Goal: Task Accomplishment & Management: Use online tool/utility

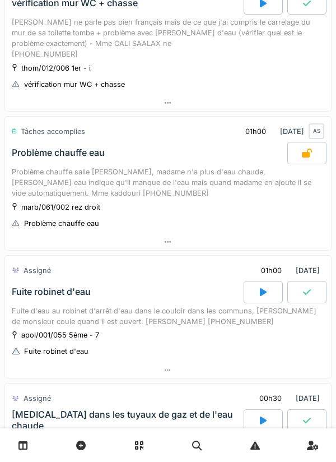
scroll to position [421, 0]
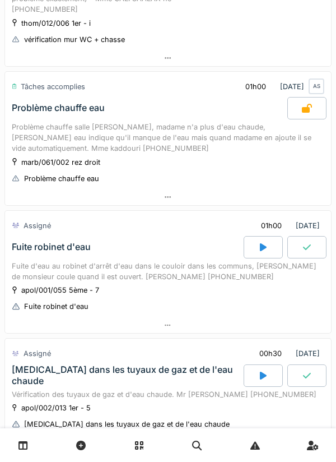
click at [258, 248] on div at bounding box center [263, 247] width 39 height 22
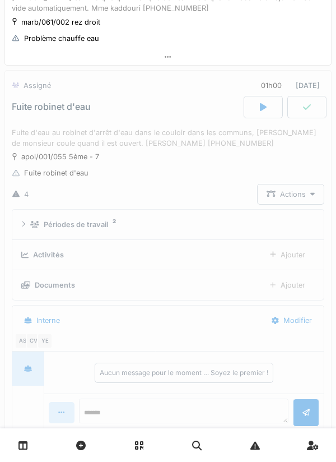
scroll to position [586, 0]
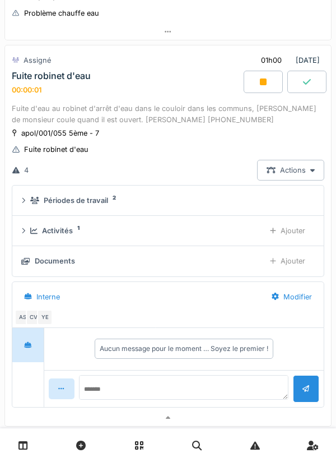
click at [204, 223] on div "Activités 1 Ajouter" at bounding box center [168, 230] width 294 height 21
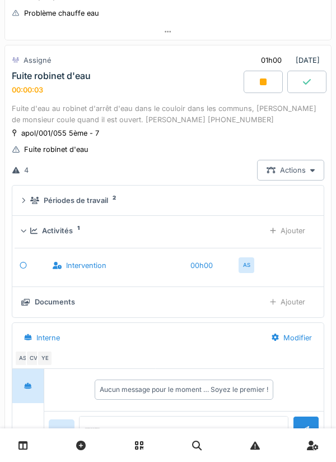
click at [295, 233] on div "Ajouter" at bounding box center [288, 230] width 54 height 21
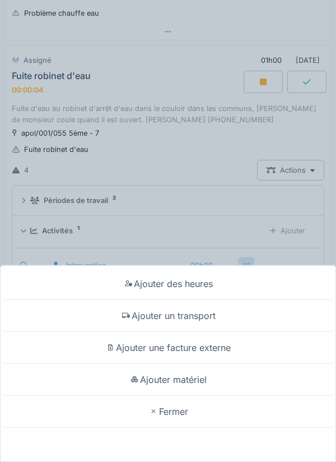
click at [208, 316] on div "Ajouter un transport" at bounding box center [168, 316] width 331 height 32
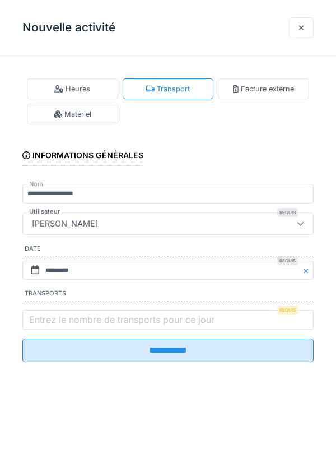
click at [114, 344] on input "**********" at bounding box center [168, 351] width 292 height 24
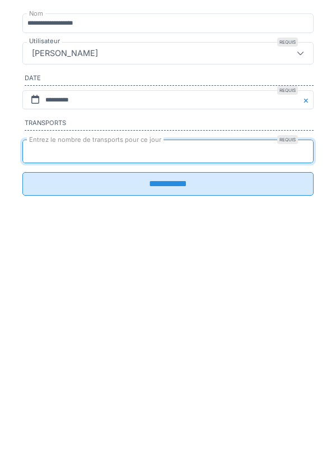
type input "*"
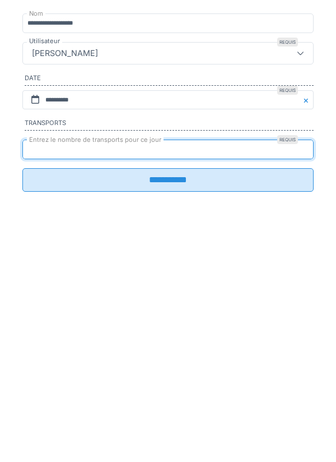
click at [132, 362] on input "**********" at bounding box center [168, 351] width 292 height 24
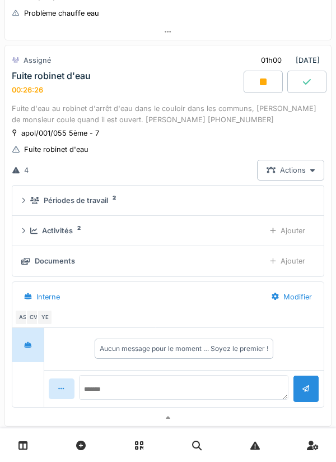
click at [270, 89] on div at bounding box center [263, 82] width 39 height 22
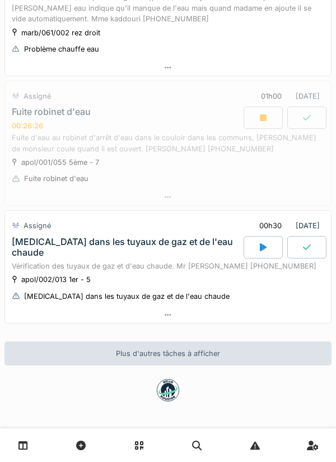
scroll to position [549, 0]
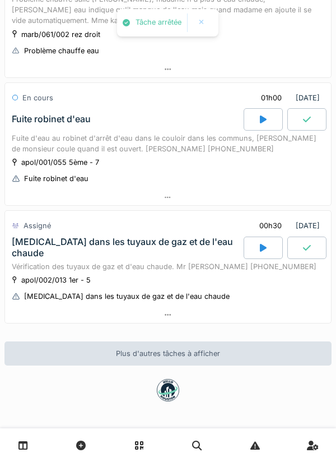
click at [209, 191] on div at bounding box center [168, 198] width 326 height 16
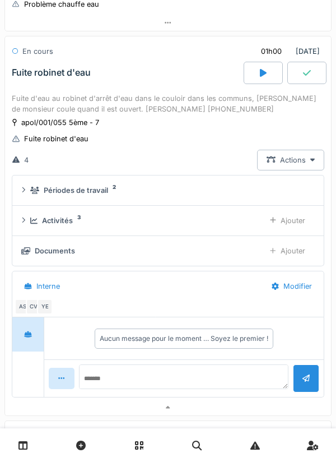
scroll to position [586, 0]
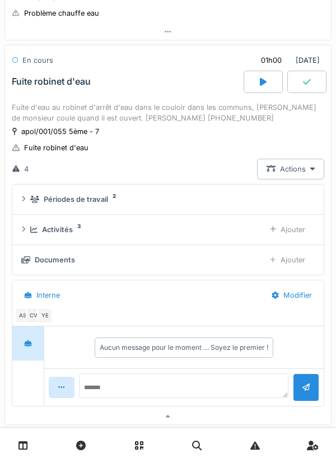
click at [285, 235] on div "Ajouter" at bounding box center [288, 229] width 54 height 21
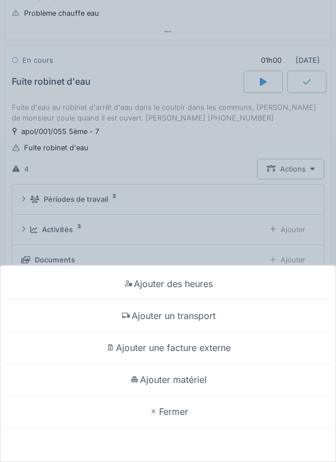
click at [261, 379] on div "Ajouter matériel" at bounding box center [168, 380] width 331 height 32
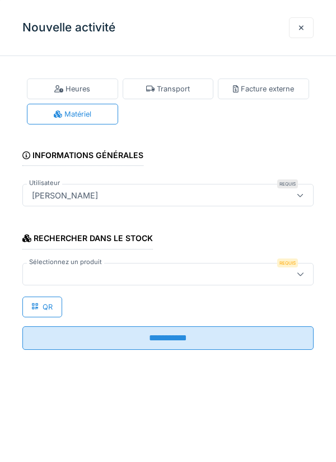
click at [299, 196] on icon at bounding box center [300, 195] width 7 height 7
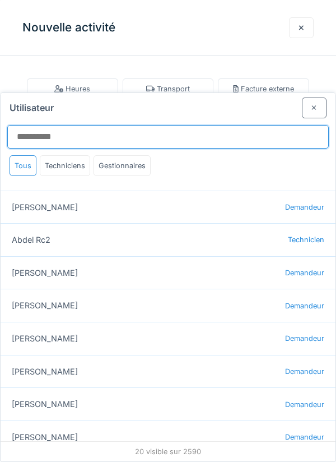
click at [269, 125] on input "Utilisateur" at bounding box center [168, 137] width 322 height 24
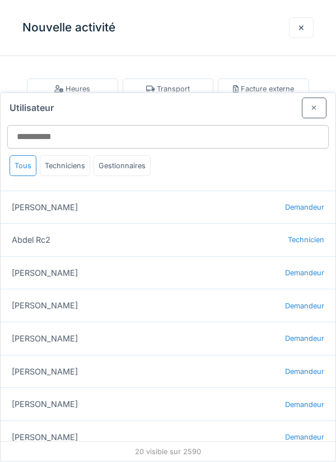
click at [308, 98] on div at bounding box center [314, 108] width 25 height 21
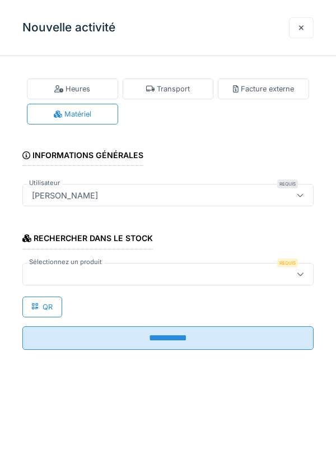
click at [267, 279] on div at bounding box center [149, 274] width 244 height 12
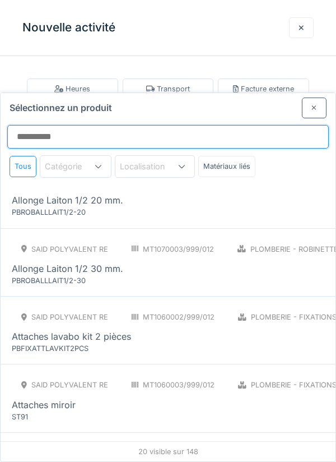
click at [44, 125] on input "Sélectionnez un produit" at bounding box center [168, 137] width 322 height 24
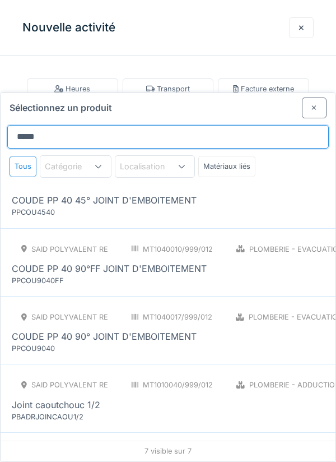
type input "*****"
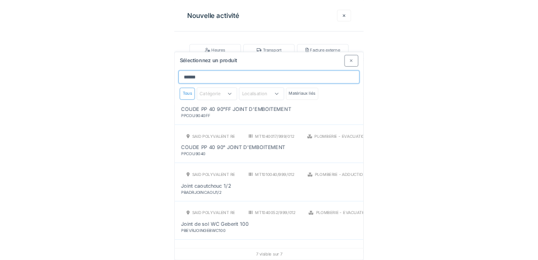
scroll to position [84, 0]
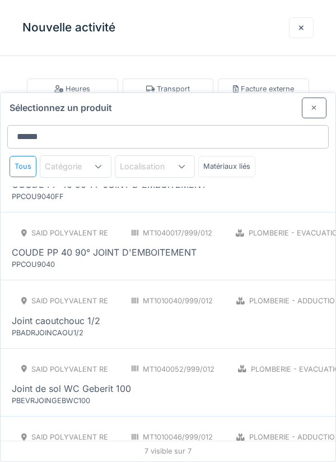
click at [307, 98] on div at bounding box center [314, 108] width 25 height 21
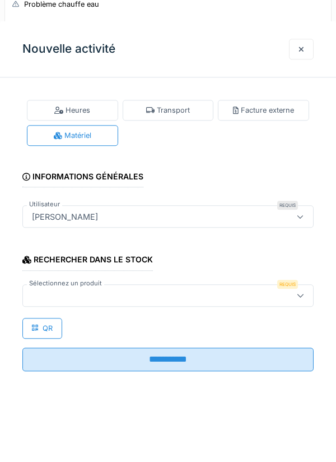
scroll to position [586, 0]
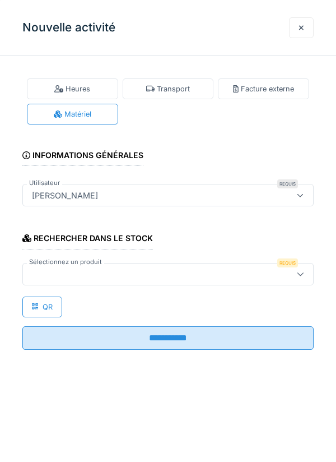
click at [298, 26] on div at bounding box center [301, 27] width 25 height 21
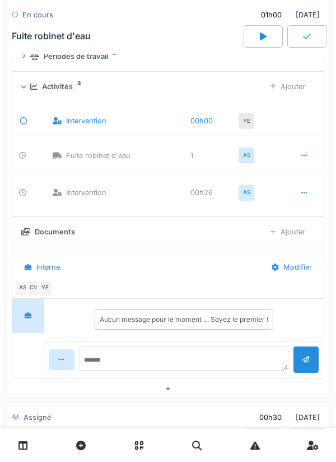
scroll to position [733, 0]
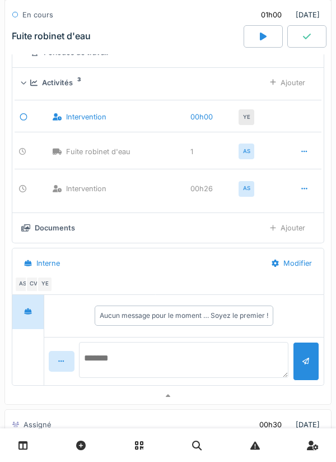
click at [225, 352] on textarea at bounding box center [184, 360] width 210 height 36
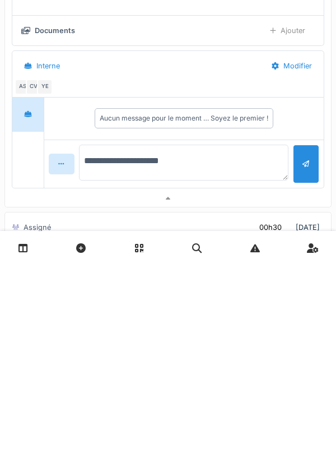
type textarea "**********"
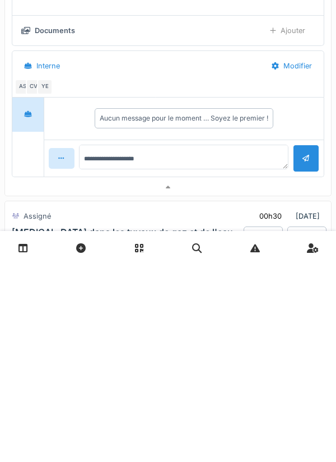
click at [303, 361] on div at bounding box center [306, 355] width 7 height 11
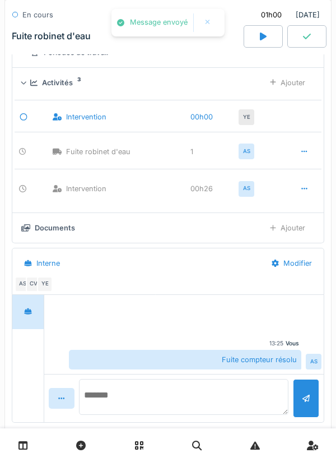
click at [227, 390] on textarea at bounding box center [184, 397] width 210 height 36
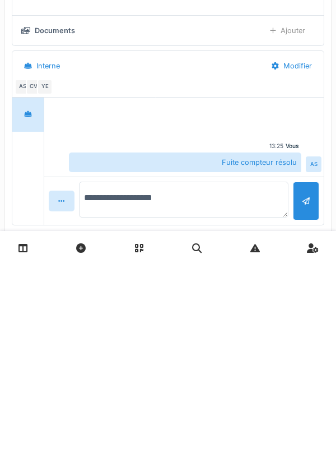
type textarea "**********"
click at [307, 398] on div at bounding box center [306, 392] width 7 height 11
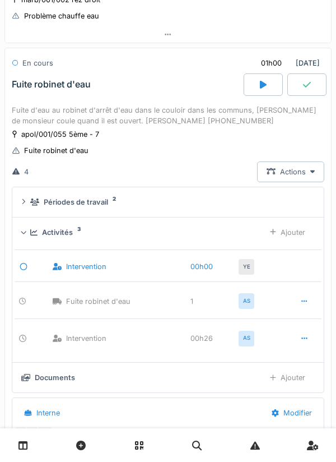
click at [306, 83] on icon at bounding box center [307, 84] width 8 height 9
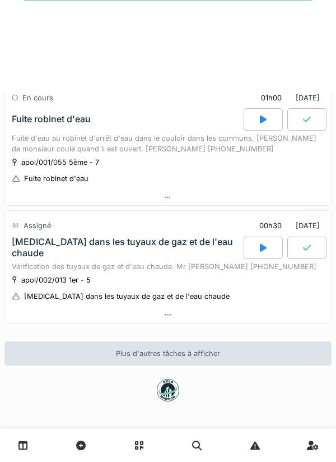
scroll to position [549, 0]
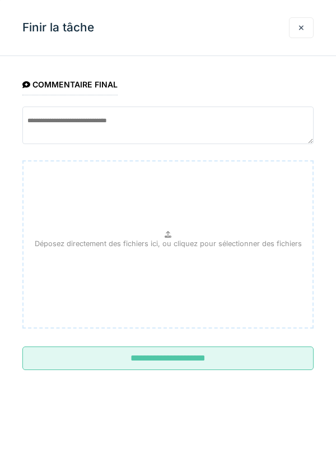
click at [237, 364] on input "**********" at bounding box center [168, 358] width 292 height 24
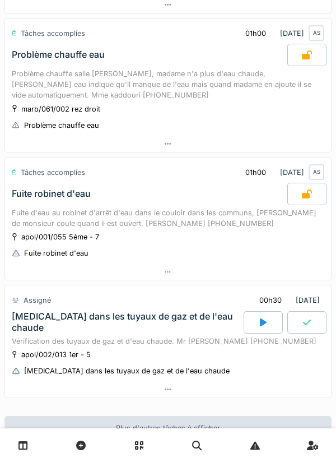
click at [258, 314] on div at bounding box center [263, 322] width 39 height 22
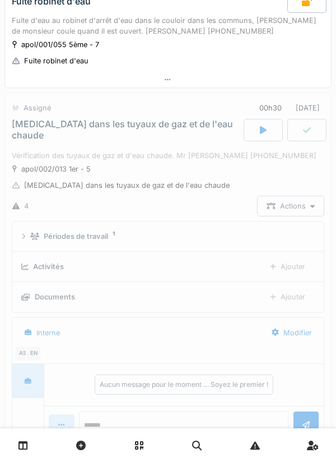
scroll to position [714, 0]
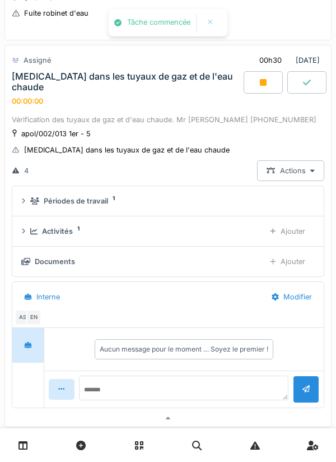
click at [219, 226] on div "Activités 1" at bounding box center [143, 231] width 226 height 11
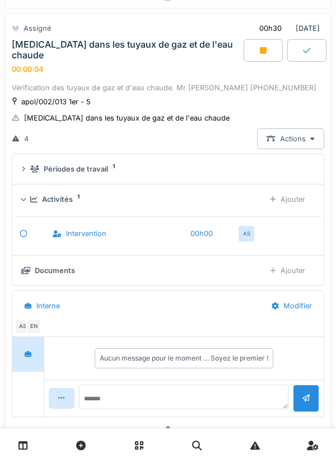
scroll to position [775, 0]
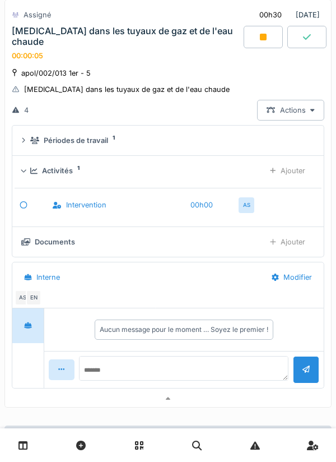
click at [272, 167] on div "Ajouter" at bounding box center [288, 170] width 54 height 21
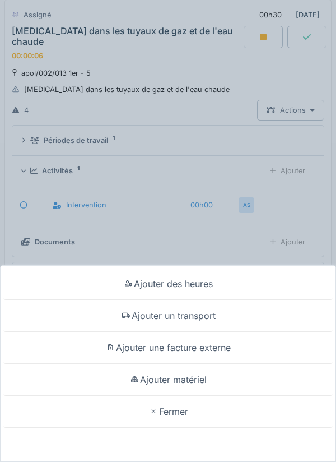
click at [210, 313] on div "Ajouter un transport" at bounding box center [168, 316] width 331 height 32
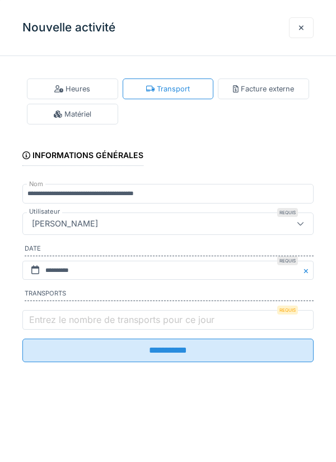
click at [154, 318] on label "Entrez le nombre de transports pour ce jour" at bounding box center [122, 319] width 190 height 13
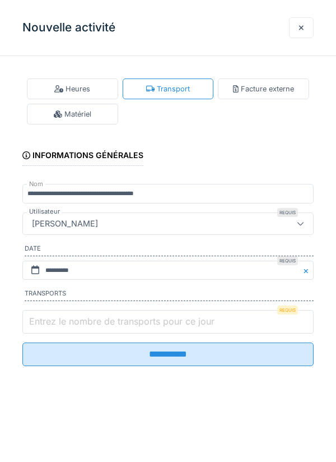
click at [154, 318] on input "Entrez le nombre de transports pour ce jour" at bounding box center [168, 322] width 292 height 24
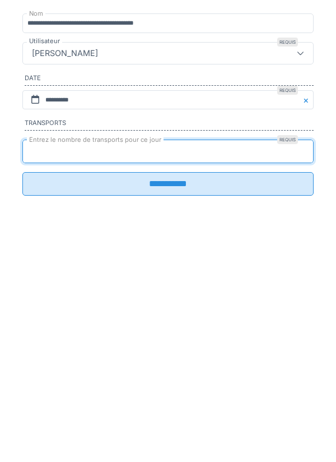
type input "*"
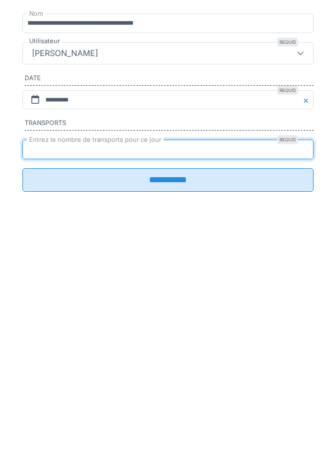
click at [228, 357] on input "**********" at bounding box center [168, 351] width 292 height 24
